Goal: Task Accomplishment & Management: Manage account settings

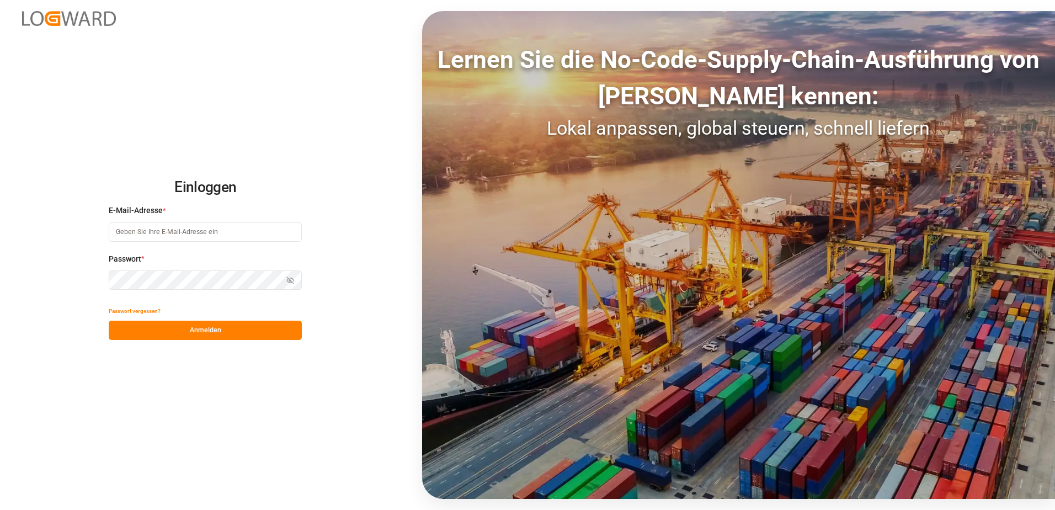
click at [216, 235] on input at bounding box center [205, 231] width 193 height 19
type input "cornelia.karczewski@melitta.de"
click at [141, 313] on button "Passwort vergessen?" at bounding box center [135, 310] width 52 height 19
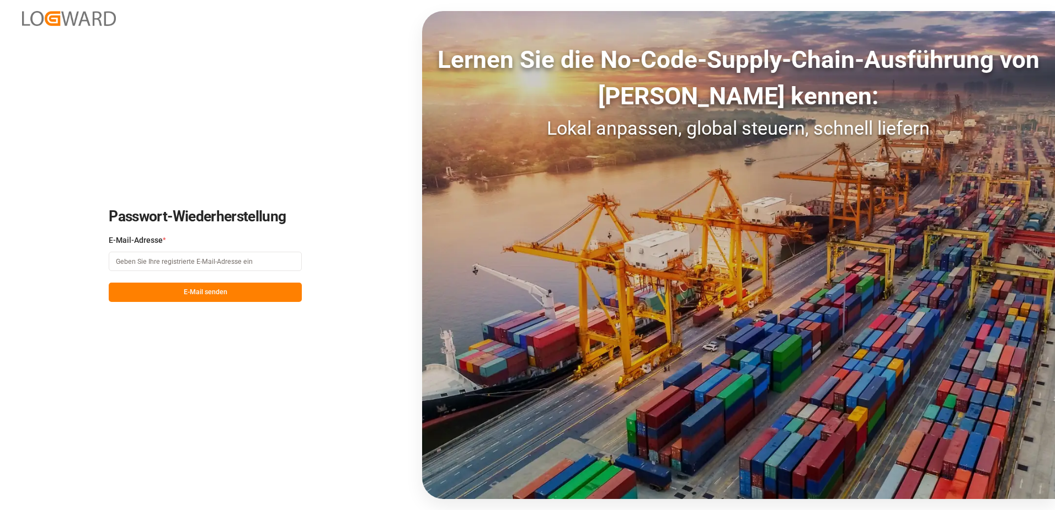
click at [171, 262] on input at bounding box center [205, 261] width 193 height 19
type input "cornelia.karczewski@melitta.de"
click at [172, 292] on button "E-Mail senden" at bounding box center [205, 291] width 193 height 19
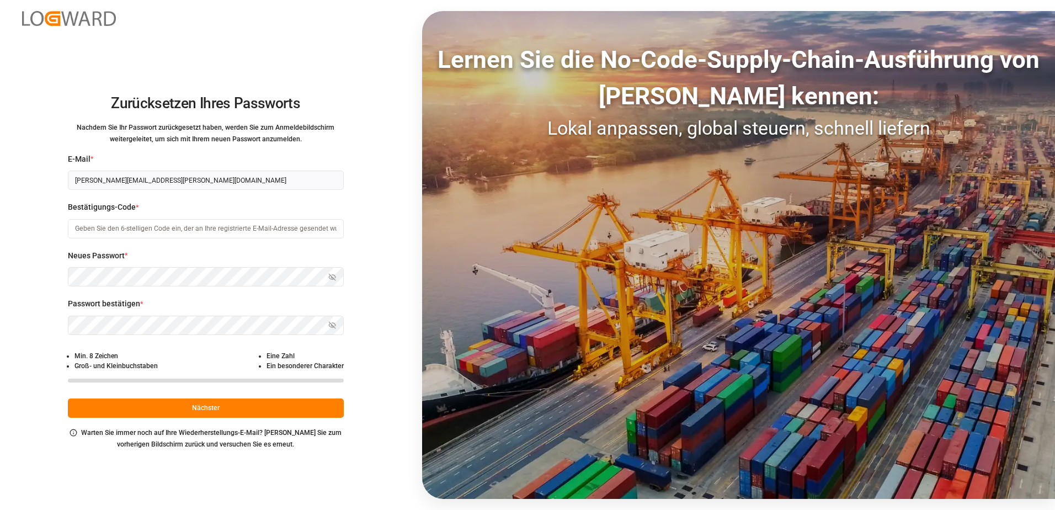
click at [121, 232] on input at bounding box center [206, 228] width 276 height 19
paste input "096038"
type input "096038"
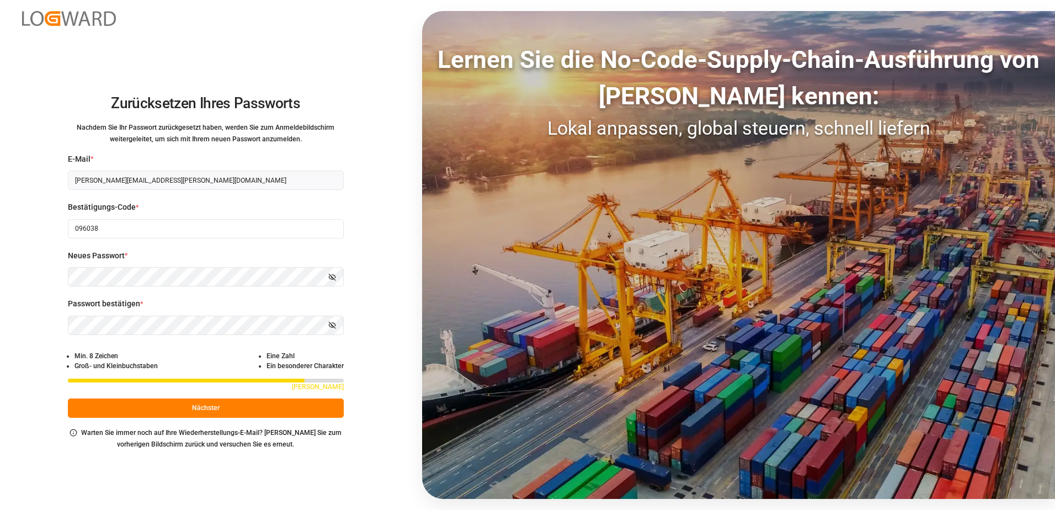
click at [328, 275] on icon "button" at bounding box center [332, 277] width 8 height 8
click at [334, 327] on icon "button" at bounding box center [332, 325] width 8 height 8
click at [331, 324] on icon "button" at bounding box center [332, 325] width 8 height 8
click at [331, 278] on icon "button" at bounding box center [332, 277] width 8 height 8
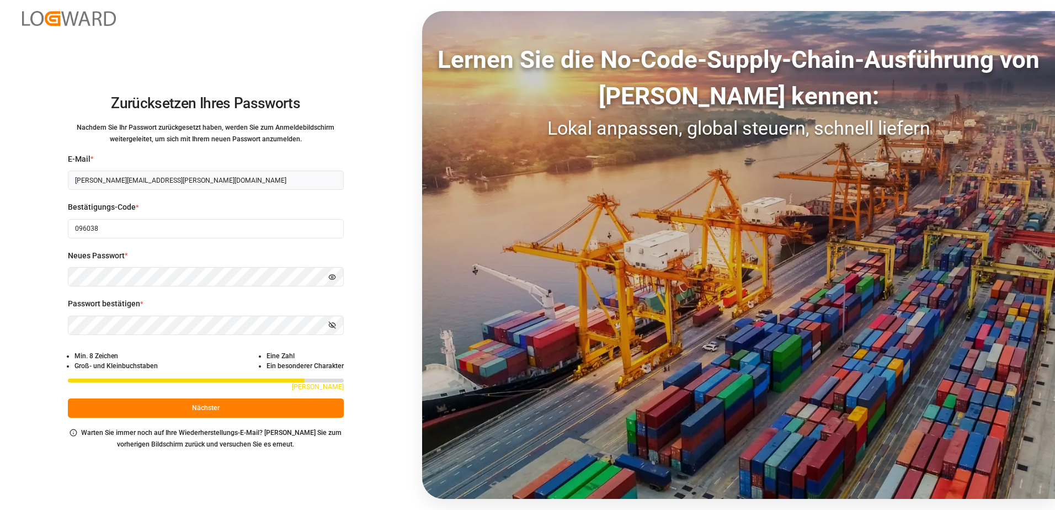
click at [331, 329] on icon "button" at bounding box center [332, 325] width 8 height 8
click at [0, 318] on html "Zurücksetzen Ihres Passworts Nachdem Sie Ihr Passwort zurückgesetzt haben, werd…" at bounding box center [527, 255] width 1055 height 510
click at [190, 406] on button "Nächster" at bounding box center [206, 407] width 276 height 19
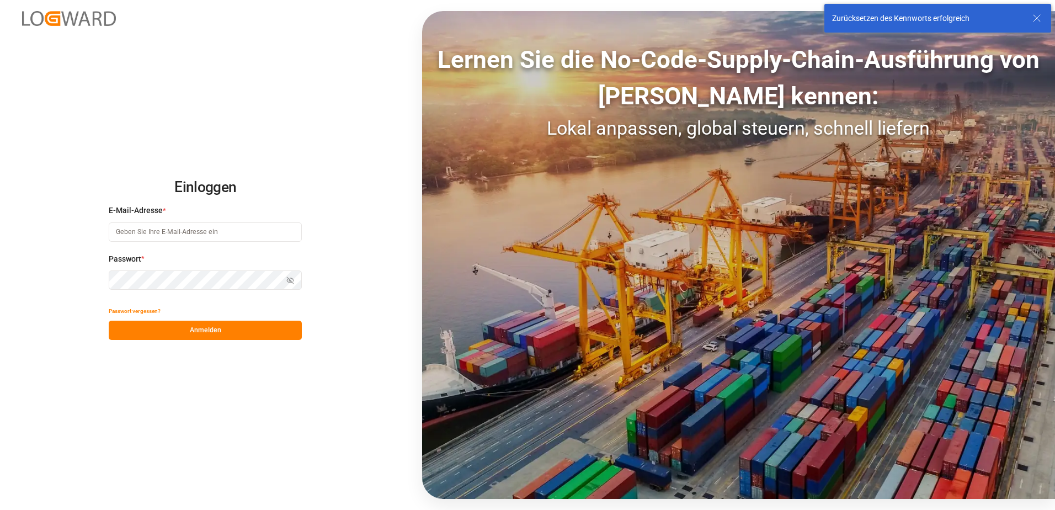
click at [185, 233] on input at bounding box center [205, 231] width 193 height 19
type input "cornelia.karczewski@melitta.de"
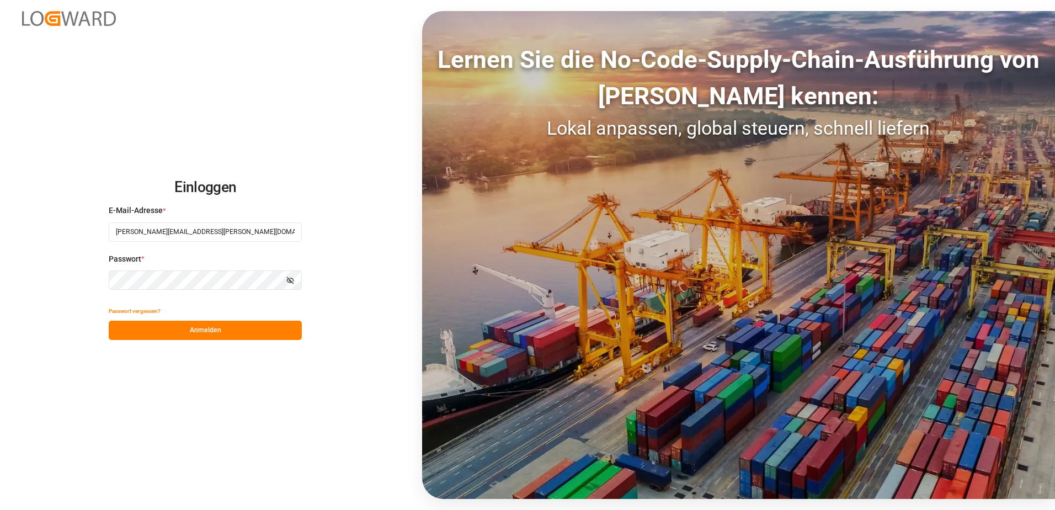
click at [189, 329] on button "Anmelden" at bounding box center [205, 330] width 193 height 19
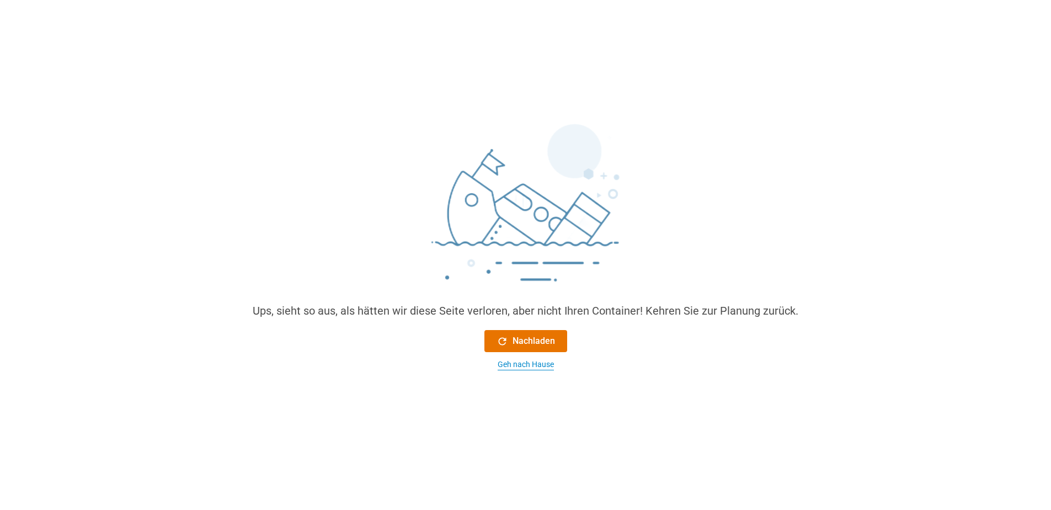
click at [548, 366] on div "Geh nach Hause" at bounding box center [526, 365] width 56 height 12
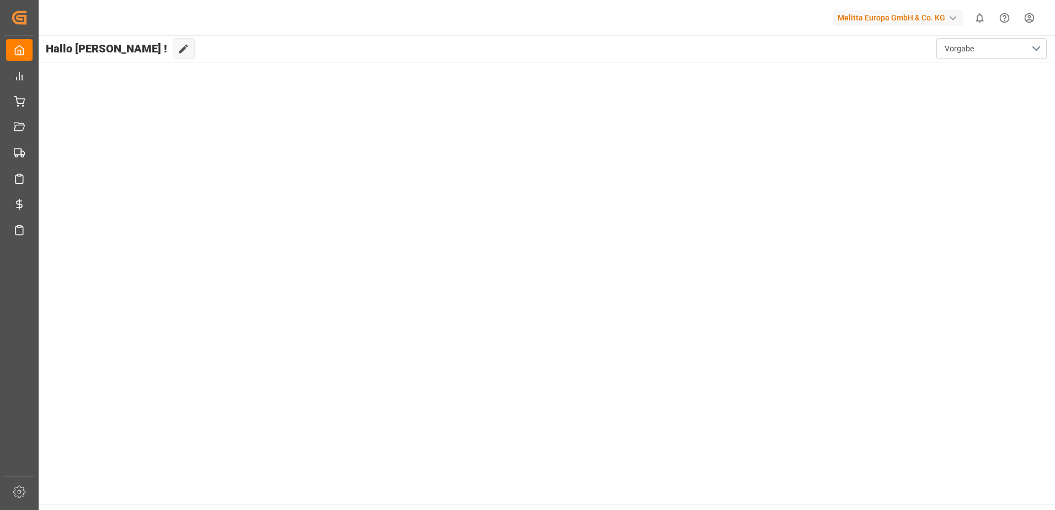
click at [1026, 16] on html "Created by potrace 1.15, written by Peter Selinger 2001-2017 Created by potrace…" at bounding box center [527, 255] width 1055 height 510
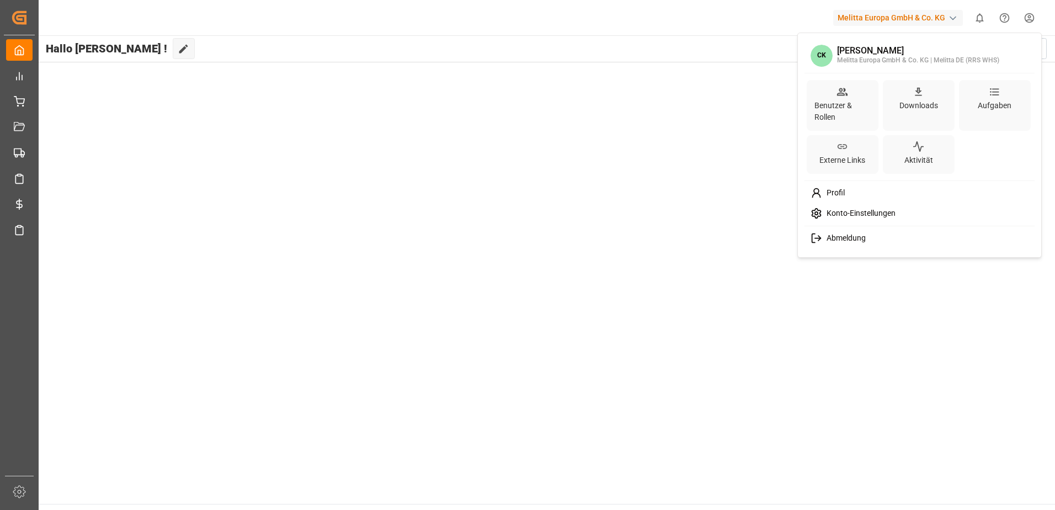
click at [841, 212] on span "Konto-Einstellungen" at bounding box center [858, 214] width 73 height 10
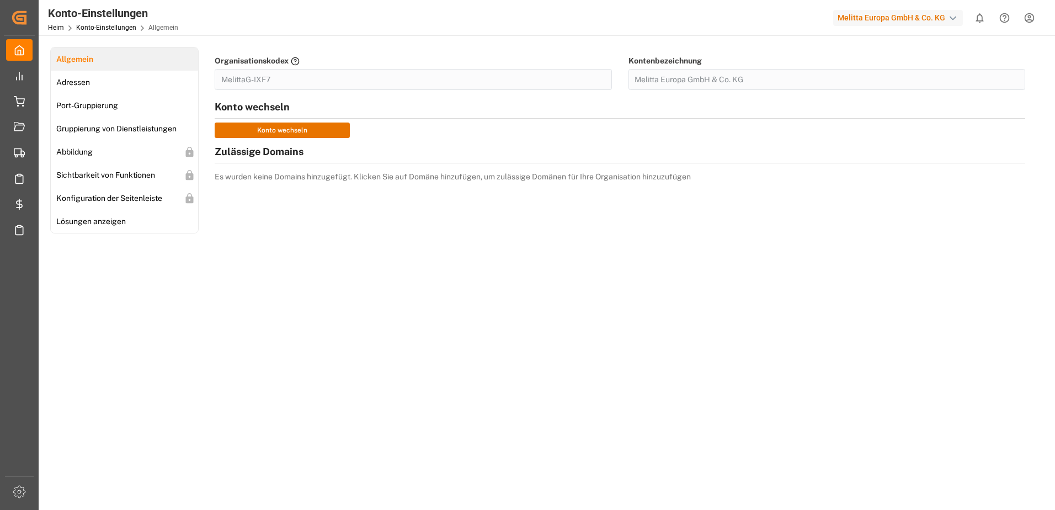
click at [1026, 16] on html "Created by potrace 1.15, written by Peter Selinger 2001-2017 Created by potrace…" at bounding box center [527, 255] width 1055 height 510
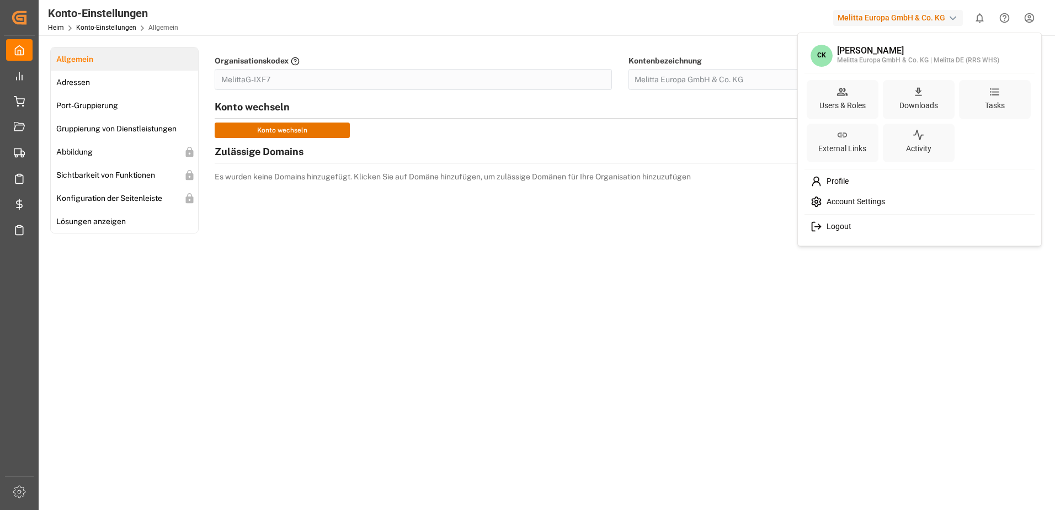
click at [838, 180] on span "Profile" at bounding box center [835, 182] width 26 height 10
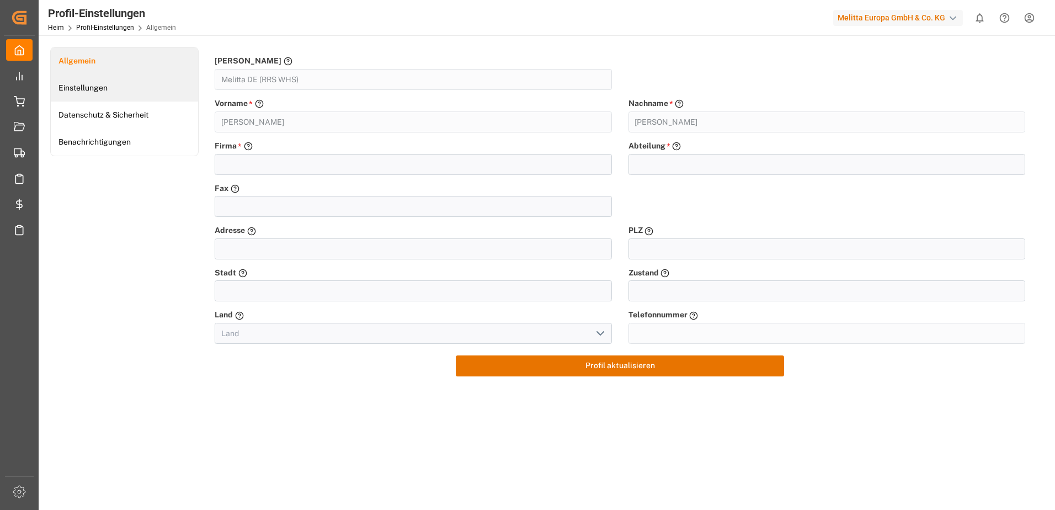
click at [126, 86] on link "Einstellungen" at bounding box center [124, 87] width 147 height 27
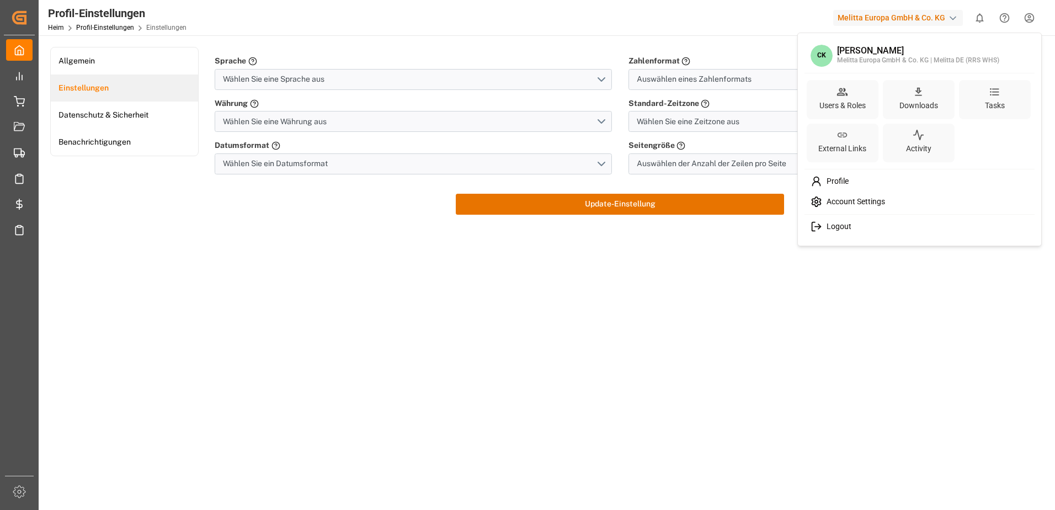
click at [1034, 20] on html "Erstellt von potrace 1.15, geschrieben von Peter Selinger 2001-2017 Erstellt vo…" at bounding box center [527, 255] width 1055 height 510
click at [937, 313] on html "Erstellt von potrace 1.15, geschrieben von Peter Selinger 2001-2017 Erstellt vo…" at bounding box center [527, 255] width 1055 height 510
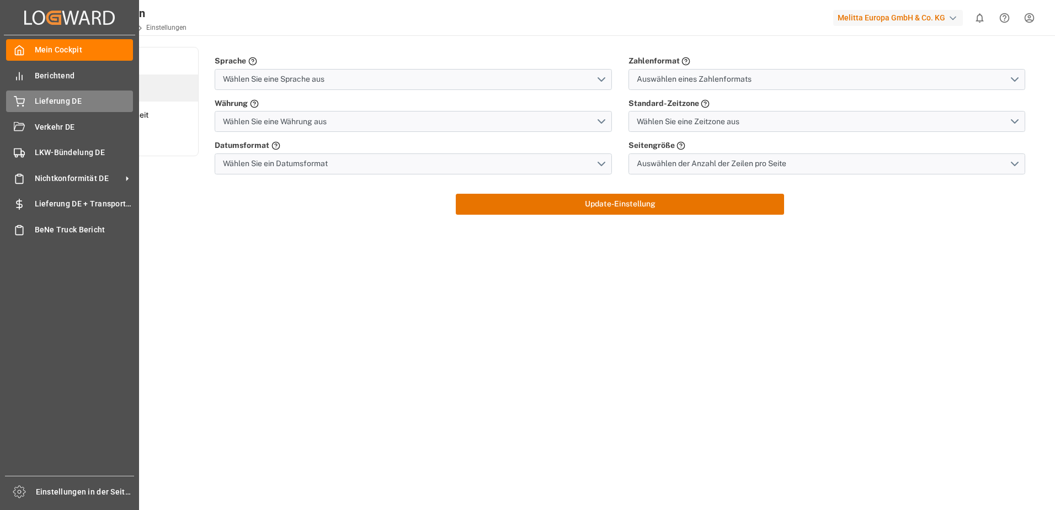
click at [36, 95] on span "Lieferung DE" at bounding box center [84, 101] width 99 height 12
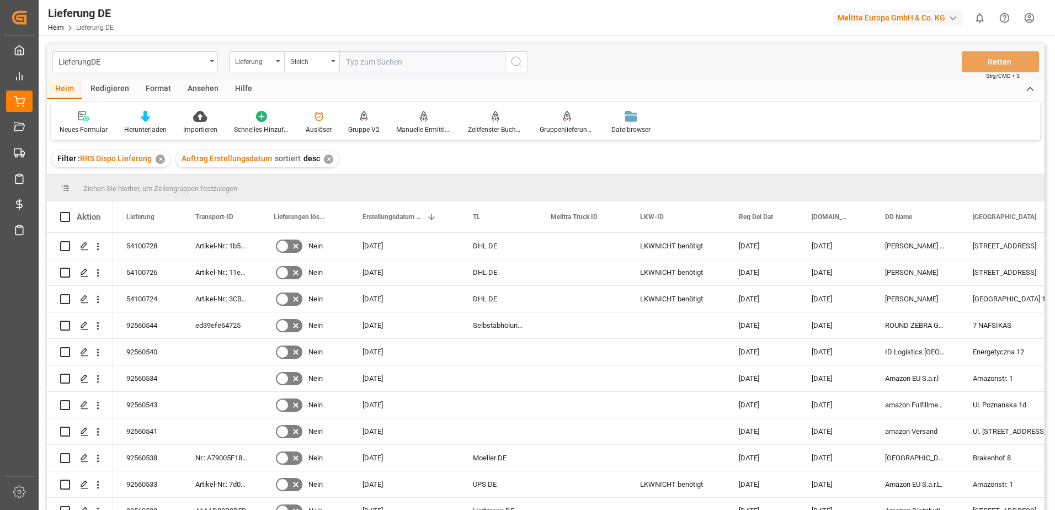
click at [383, 62] on input "text" at bounding box center [422, 61] width 166 height 21
type input "92549104"
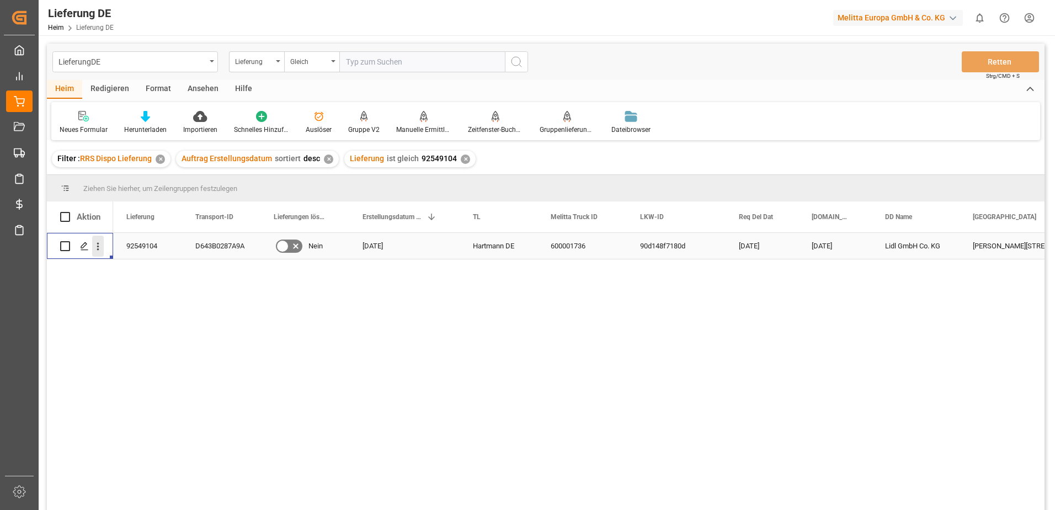
click at [101, 248] on icon "Menü öffnen" at bounding box center [98, 247] width 12 height 12
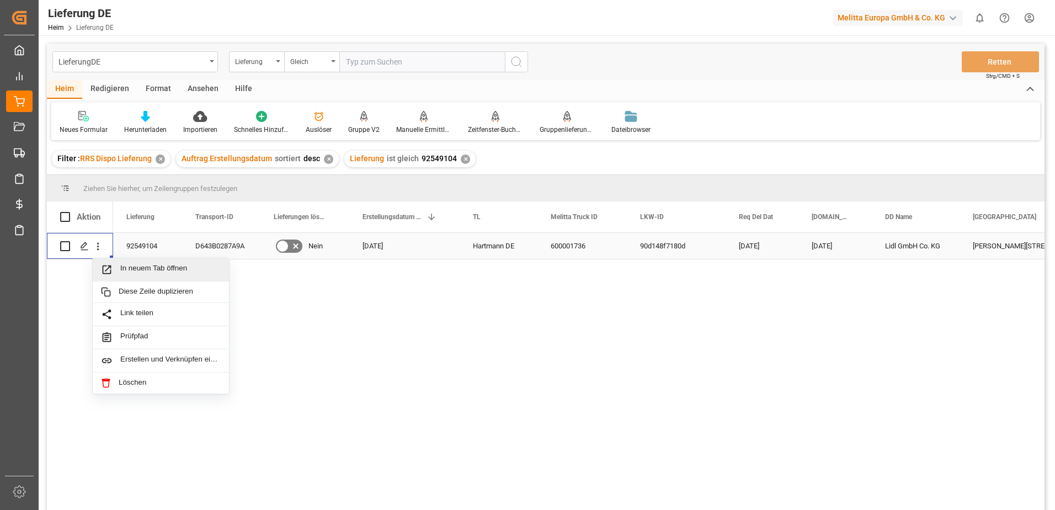
click at [129, 264] on div "In neuem Tab öffnen" at bounding box center [161, 269] width 136 height 23
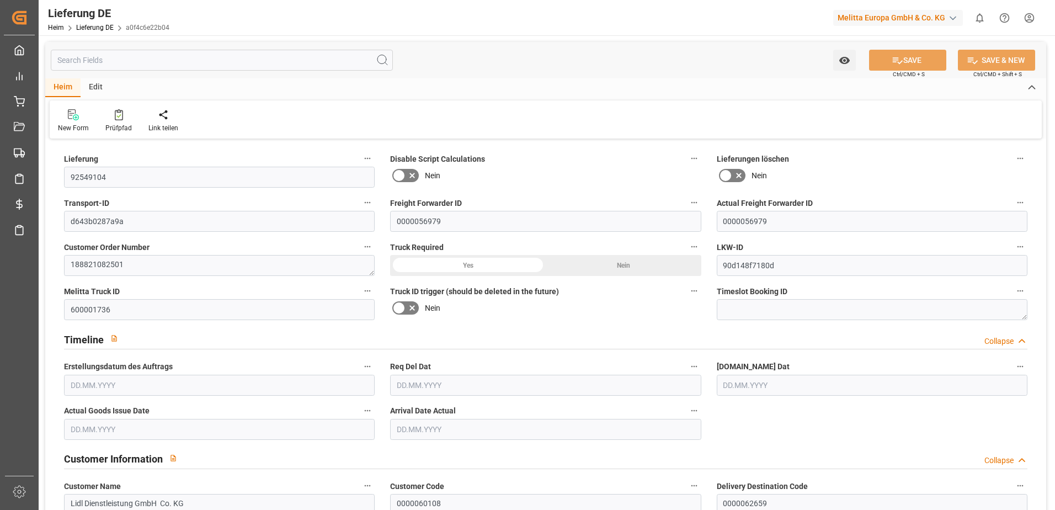
type input "2"
type input "1.75"
type input "476.928"
type input "642"
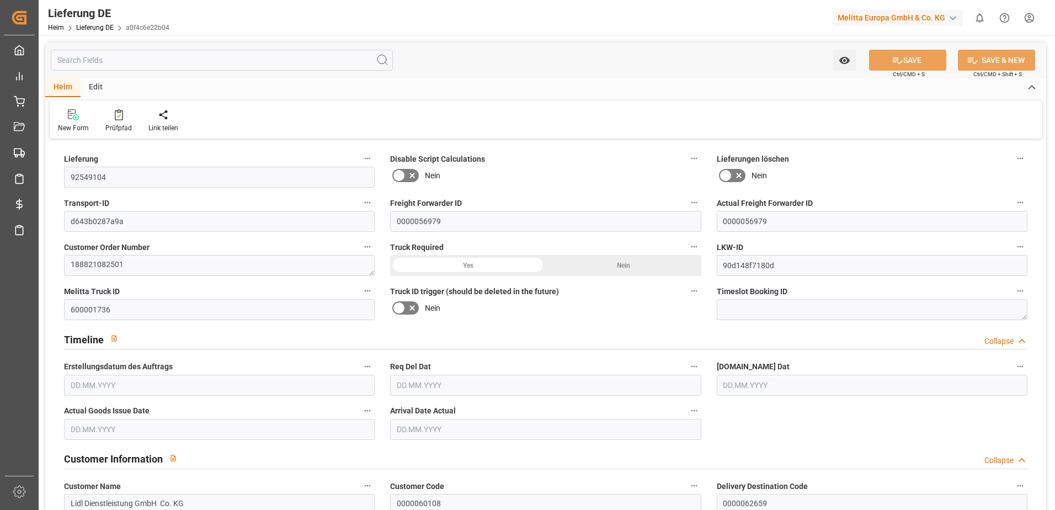
type input "3667.68"
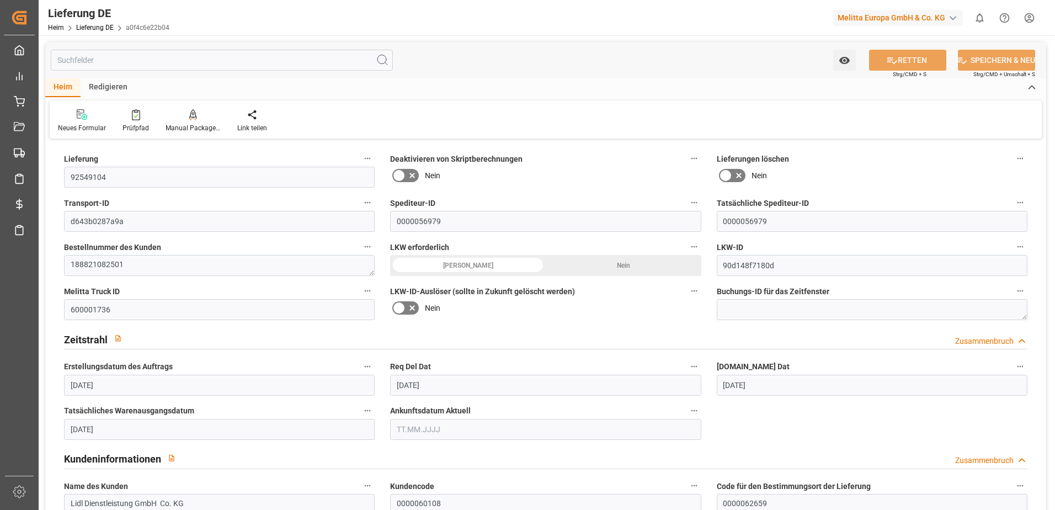
type input "14.08.2025"
type input "21.08.2025"
type input "19.08.2025"
drag, startPoint x: 130, startPoint y: 220, endPoint x: 69, endPoint y: 219, distance: 61.2
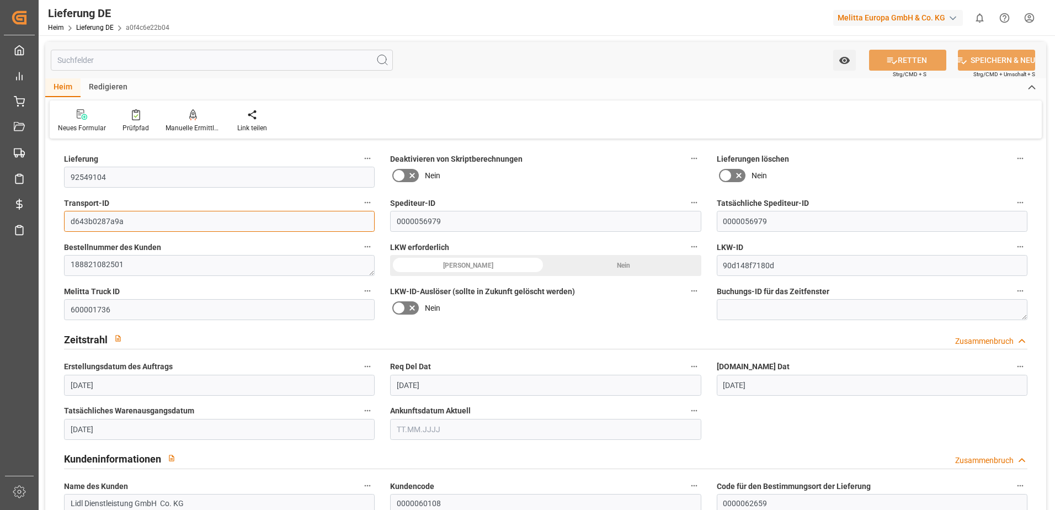
click at [69, 219] on input "d643b0287a9a" at bounding box center [219, 221] width 311 height 21
click at [524, 335] on div "Zeitstrahl Zusammenbruch" at bounding box center [545, 338] width 963 height 21
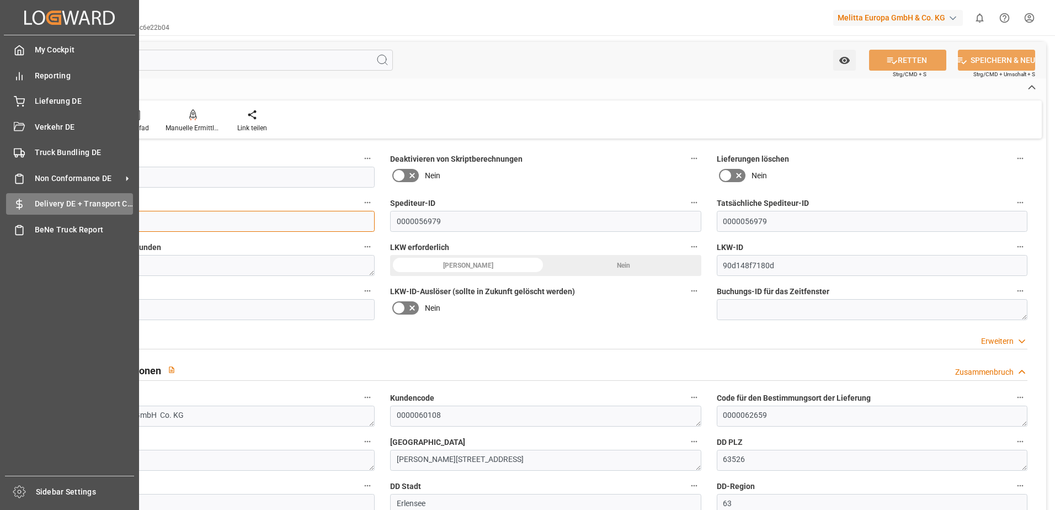
drag, startPoint x: 135, startPoint y: 222, endPoint x: 24, endPoint y: 207, distance: 111.4
click at [24, 207] on div "Created by potrace 1.15, written by Peter Selinger 2001-2017 Created by potrace…" at bounding box center [527, 255] width 1055 height 510
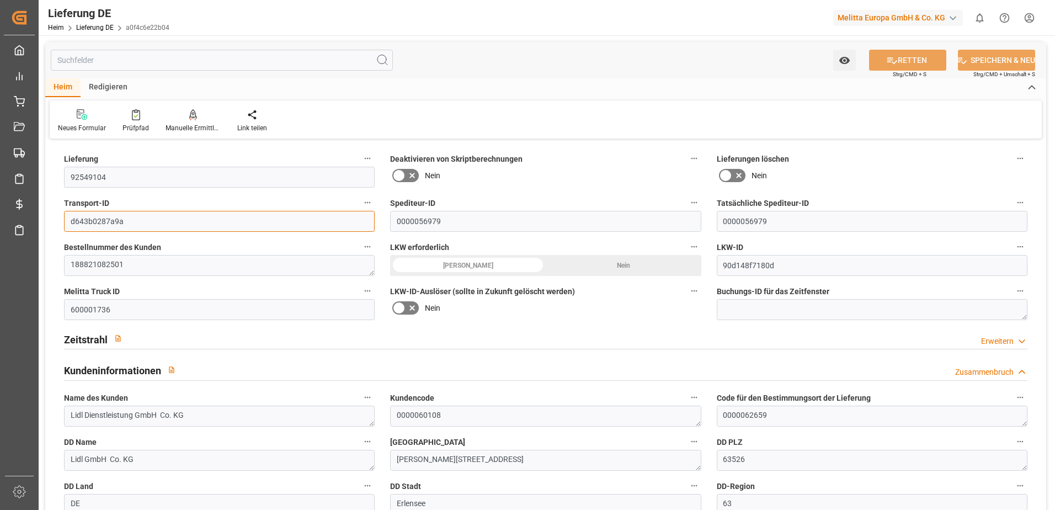
click at [132, 223] on input "d643b0287a9a" at bounding box center [219, 221] width 311 height 21
click at [162, 221] on input "d643b0287a9a" at bounding box center [219, 221] width 311 height 21
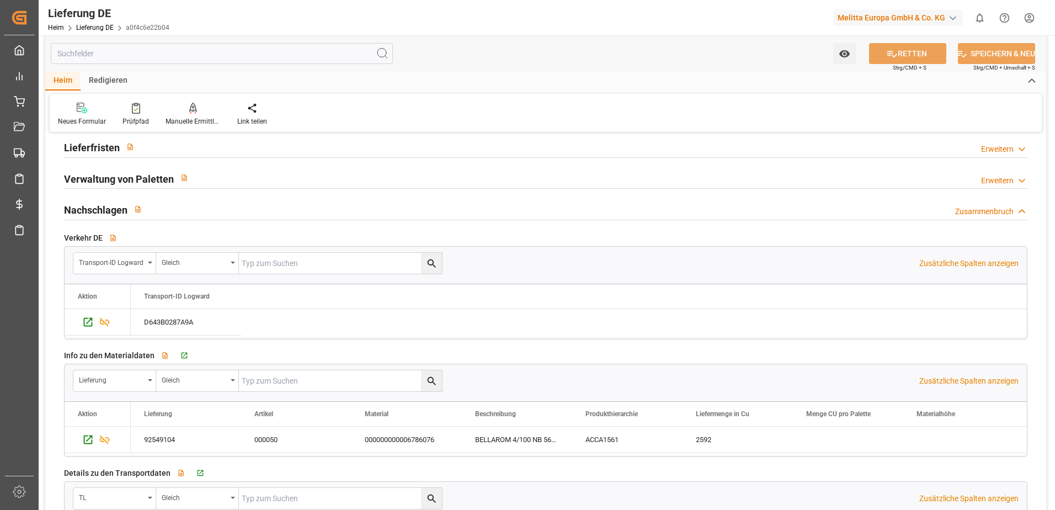
scroll to position [1600, 0]
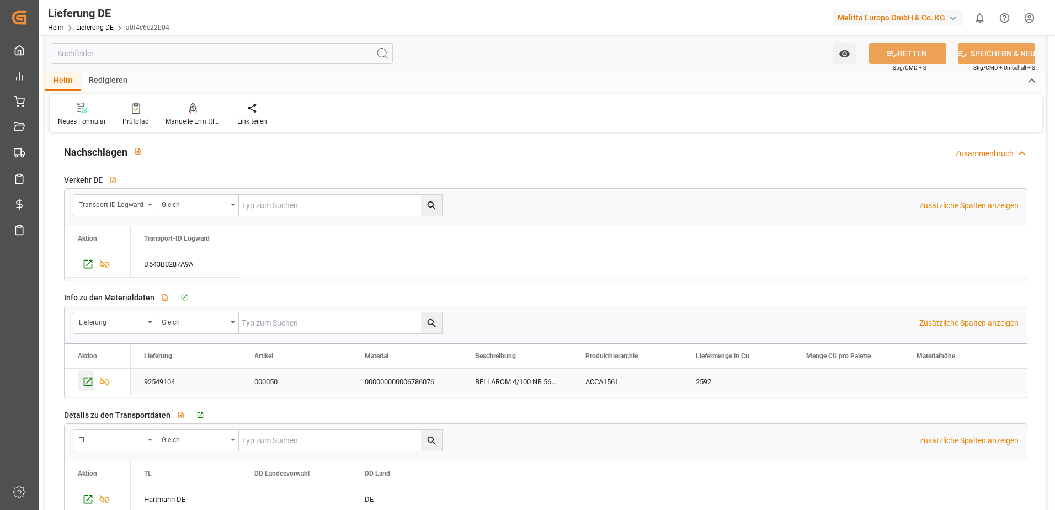
click at [88, 382] on icon "Drücken Sie die Leertaste, um diese Zeile auszuwählen." at bounding box center [88, 381] width 9 height 9
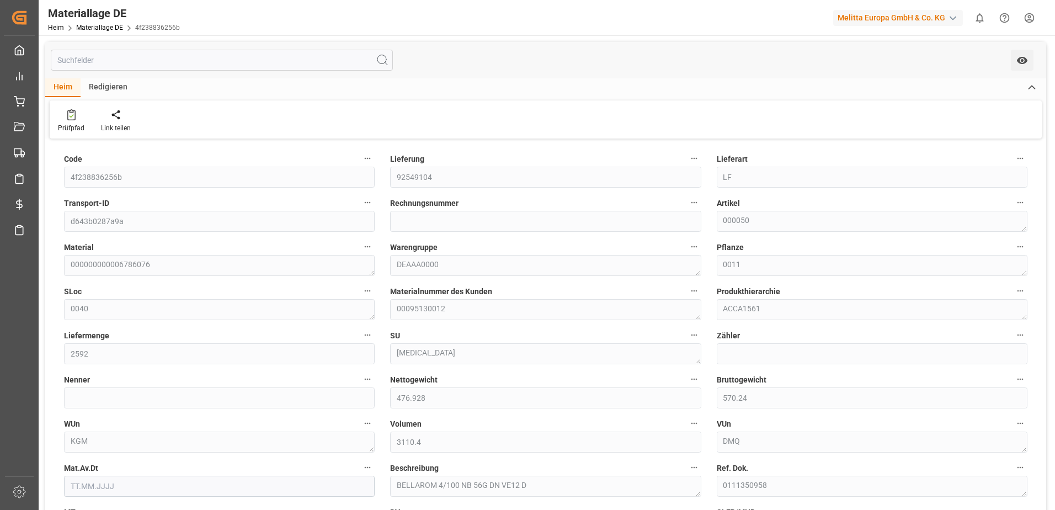
type input "2592"
type input "476.928"
type input "570.24"
type input "3110.4"
type input "-0.8125"
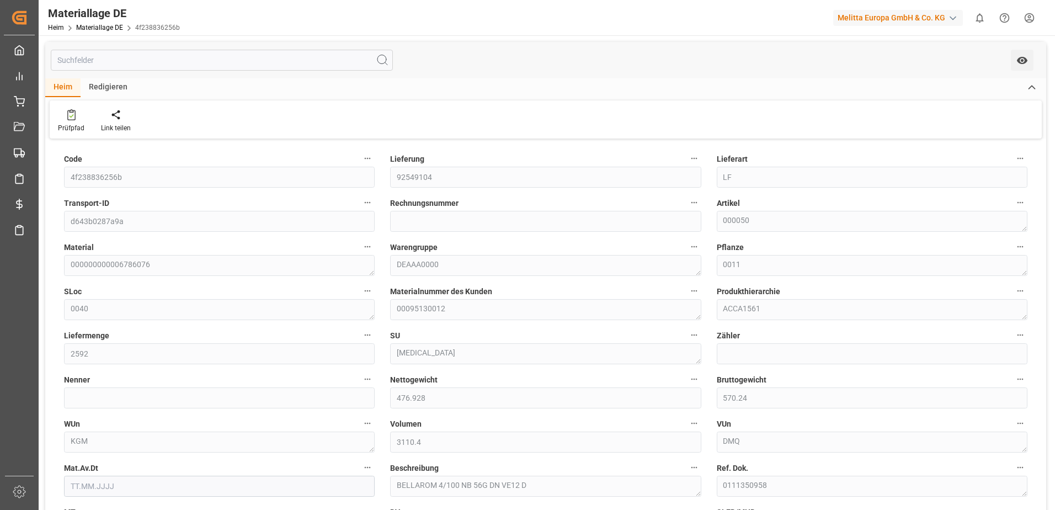
type input "86.44"
type input "85.6275"
type input "0"
type input "216"
type input "2592"
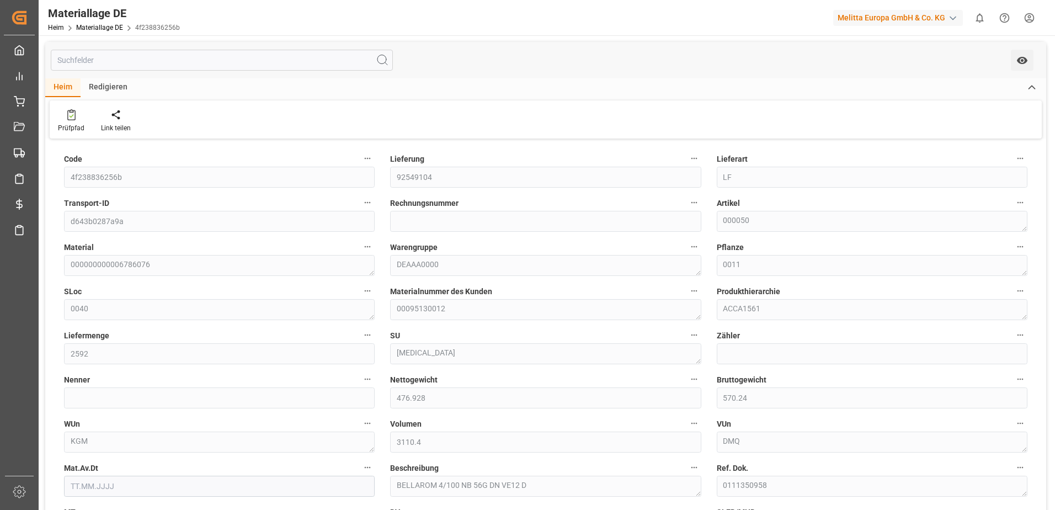
type input "2592"
type input "12"
type input "0"
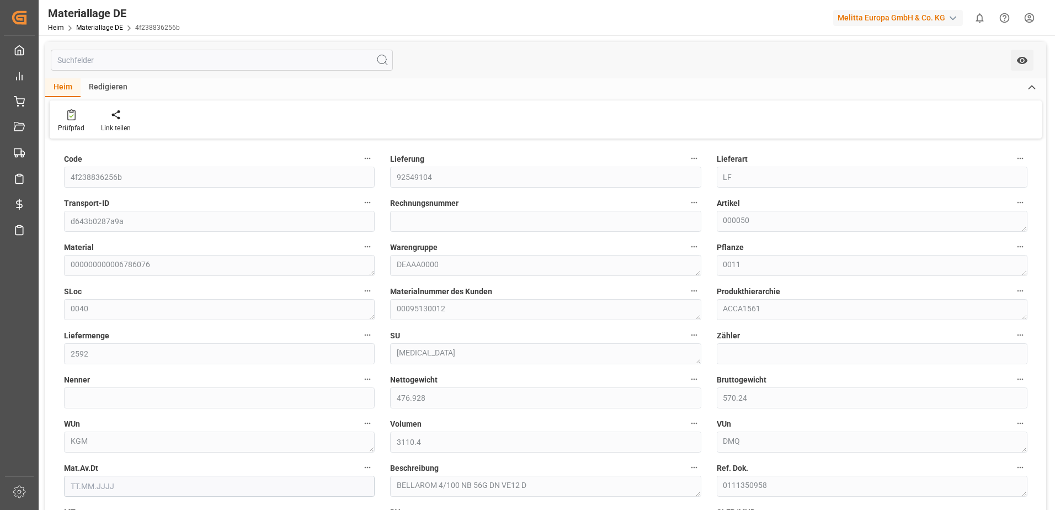
type input "0"
type input "0.0163"
type input "250.757"
type input "216"
type input "0"
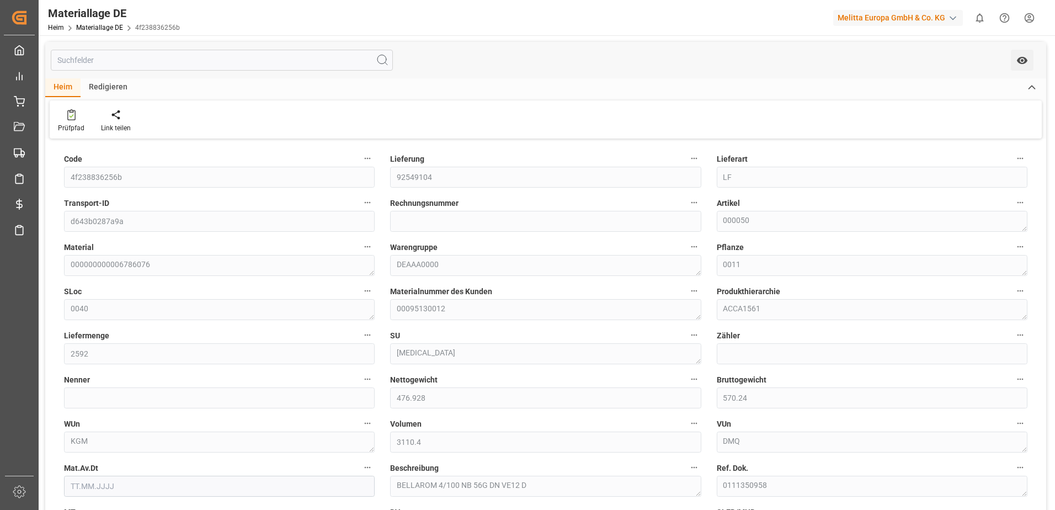
type input "0"
type input "85.6275"
type input "[DATE] 20:04"
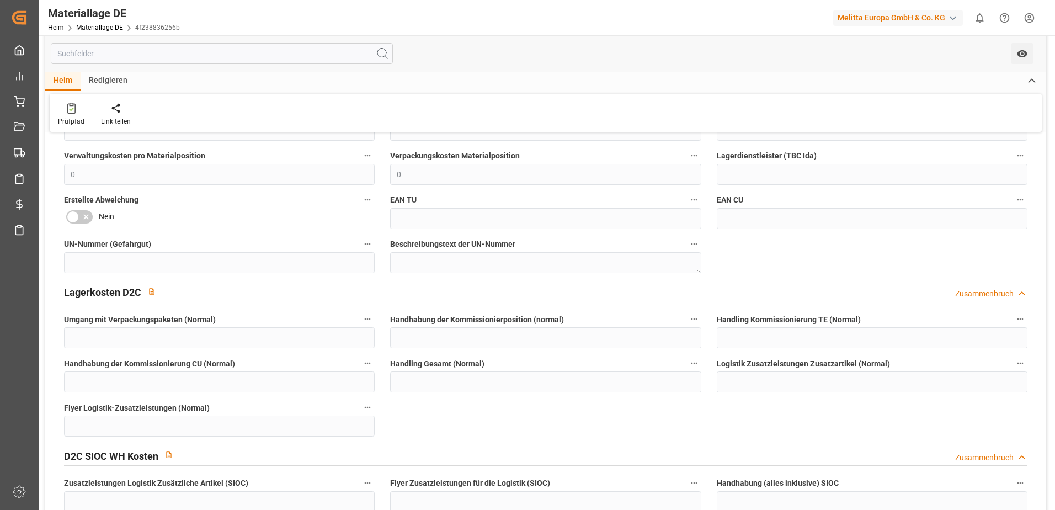
scroll to position [1379, 0]
